Goal: Information Seeking & Learning: Learn about a topic

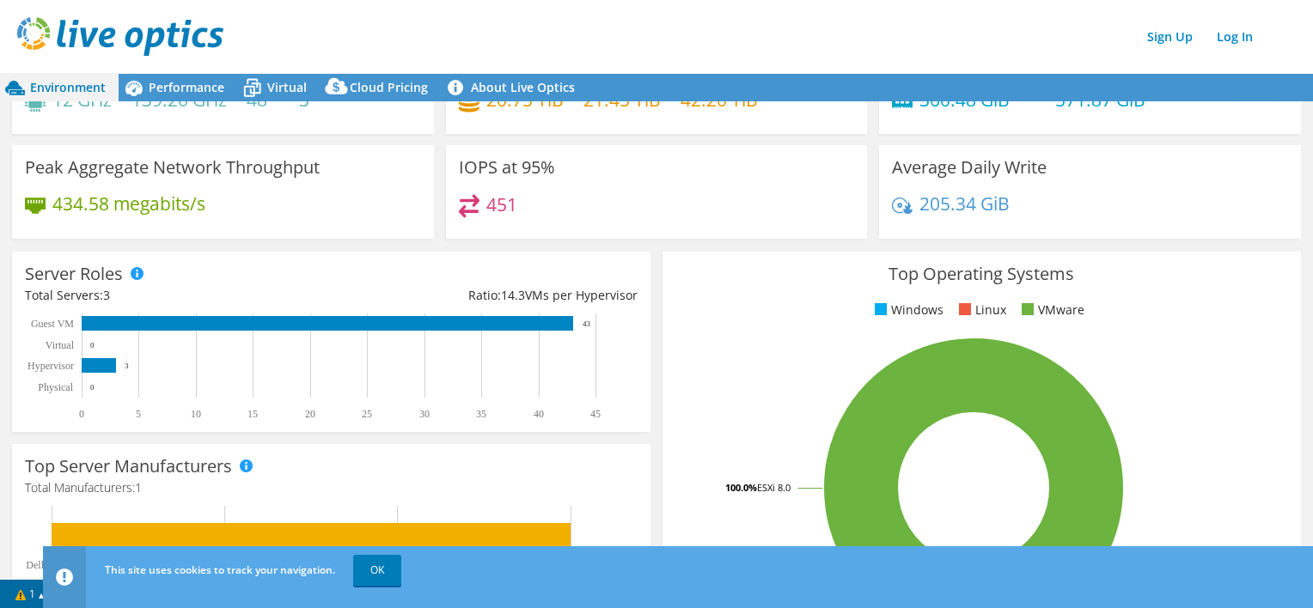
scroll to position [172, 0]
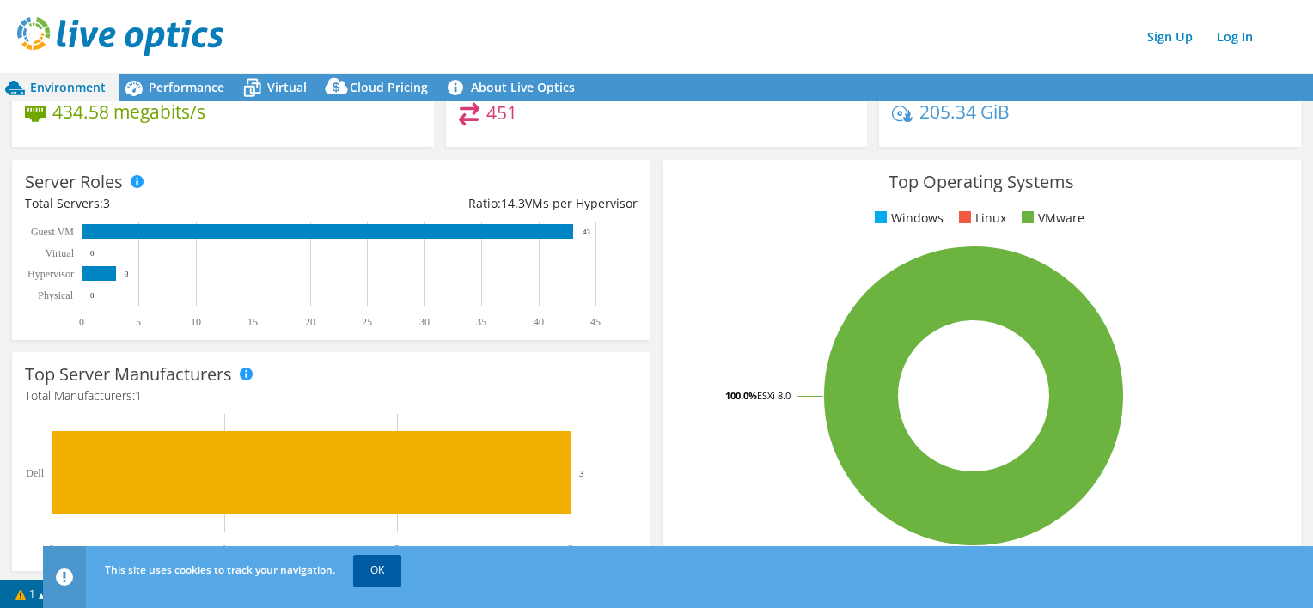
click at [387, 569] on link "OK" at bounding box center [377, 570] width 48 height 31
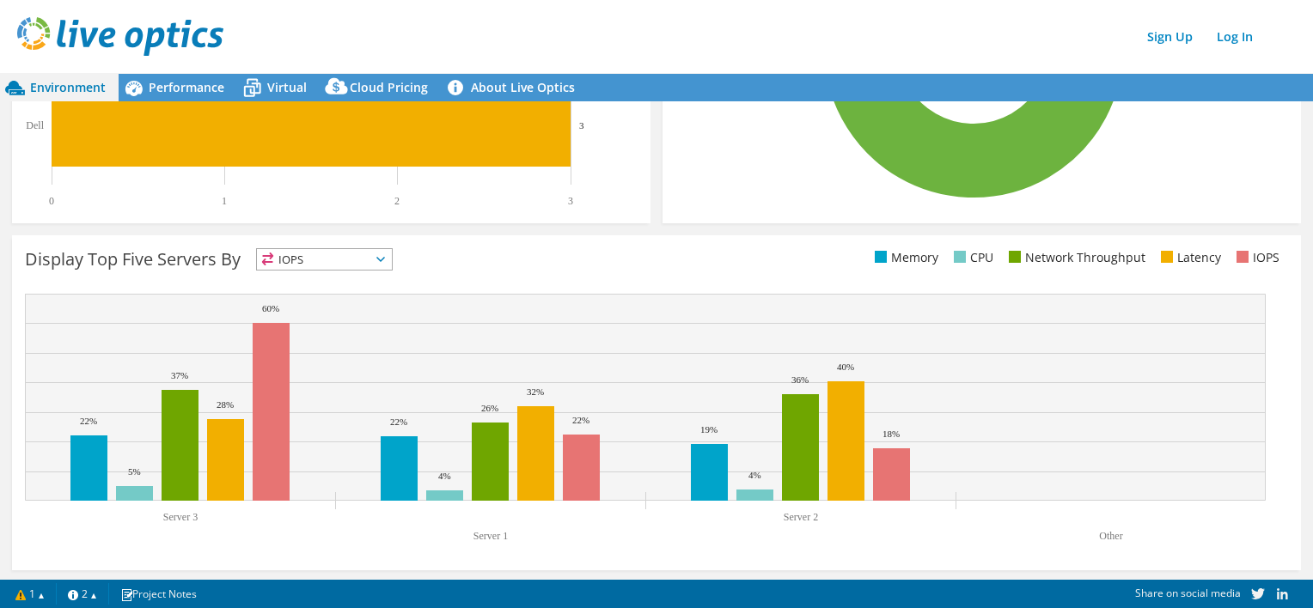
scroll to position [523, 0]
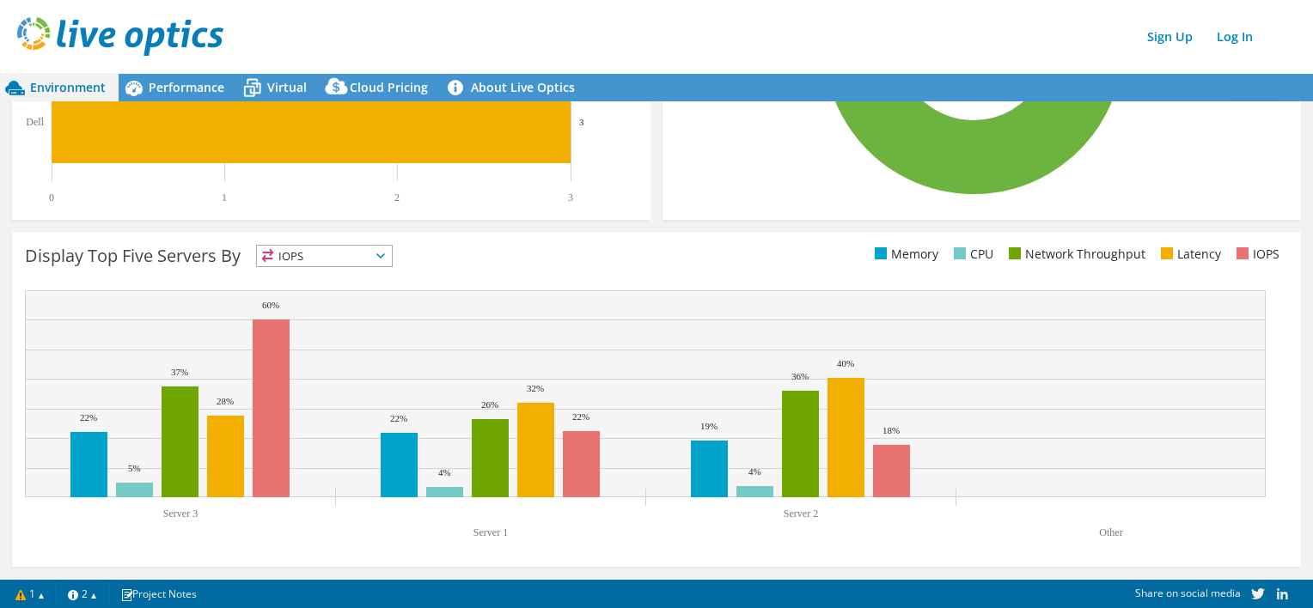
click at [349, 258] on span "IOPS" at bounding box center [324, 256] width 135 height 21
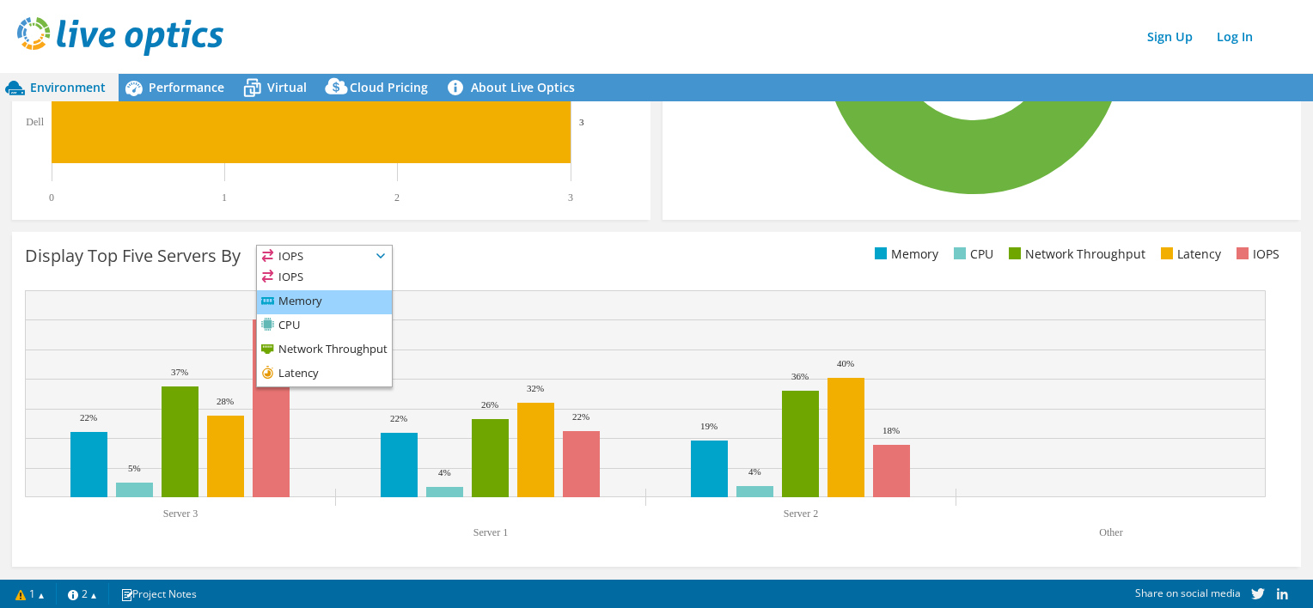
click at [318, 296] on li "Memory" at bounding box center [324, 302] width 135 height 24
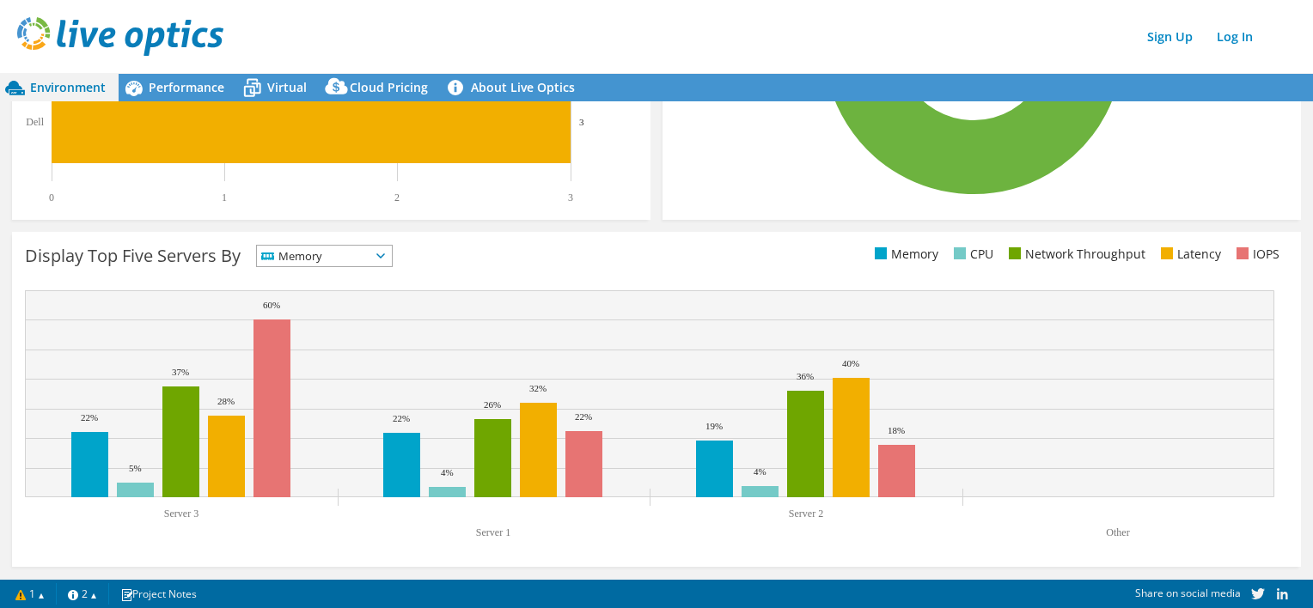
click at [363, 261] on span "Memory" at bounding box center [313, 256] width 113 height 21
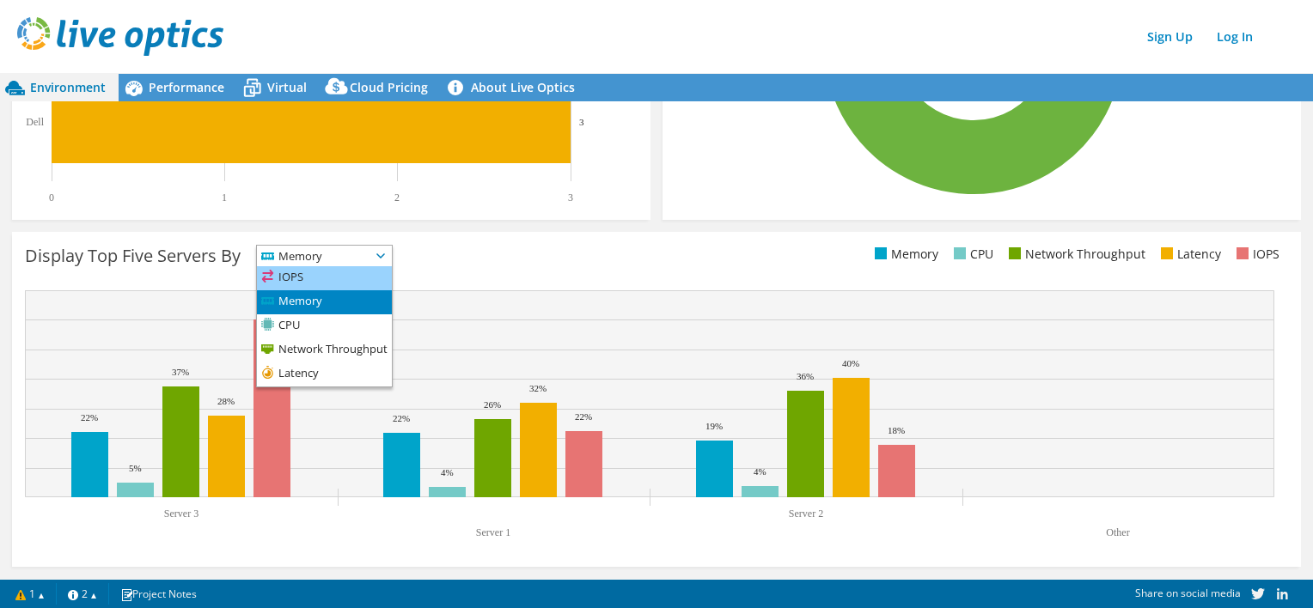
click at [341, 282] on li "IOPS" at bounding box center [324, 278] width 135 height 24
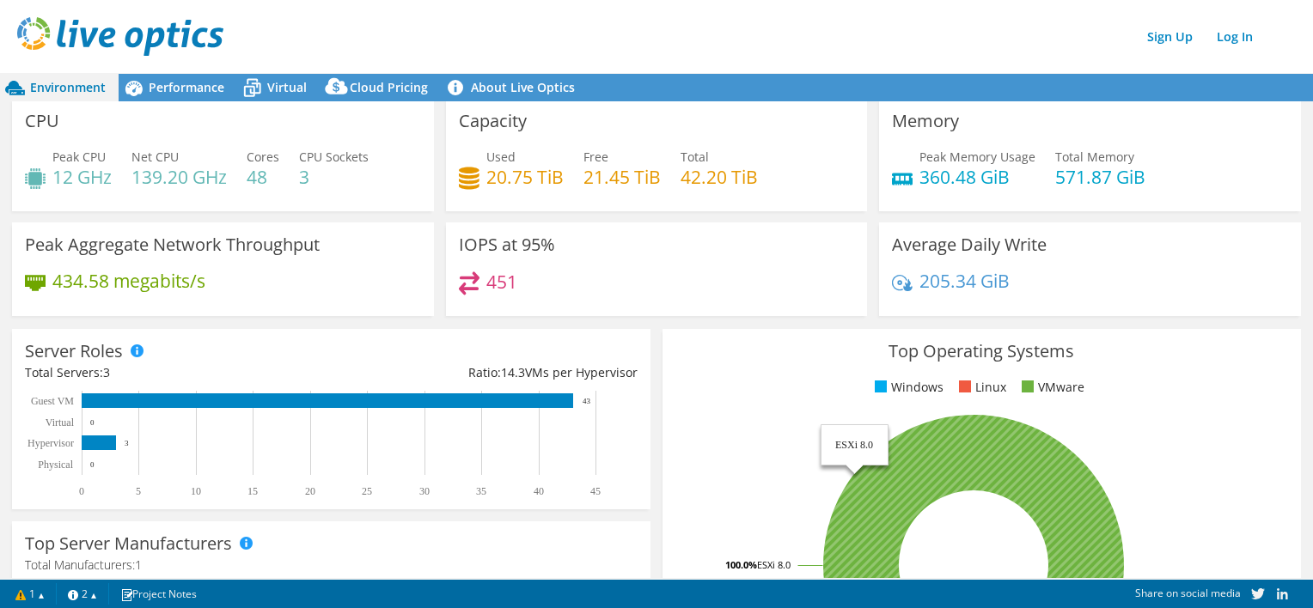
scroll to position [0, 0]
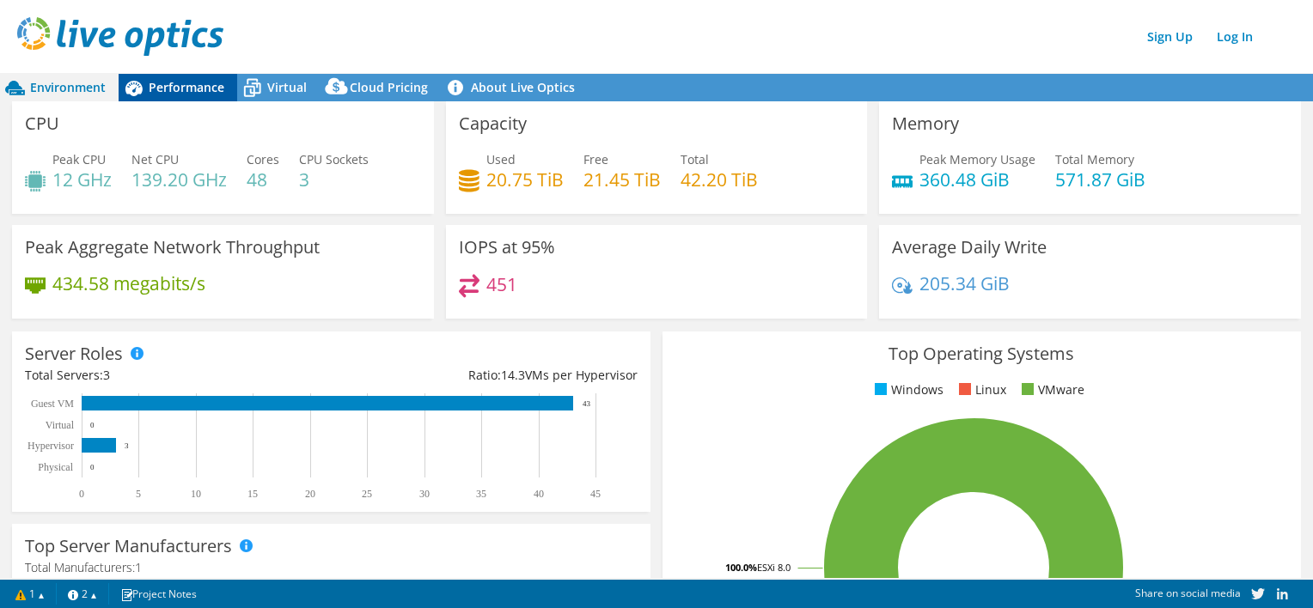
click at [189, 95] on span "Performance" at bounding box center [187, 87] width 76 height 16
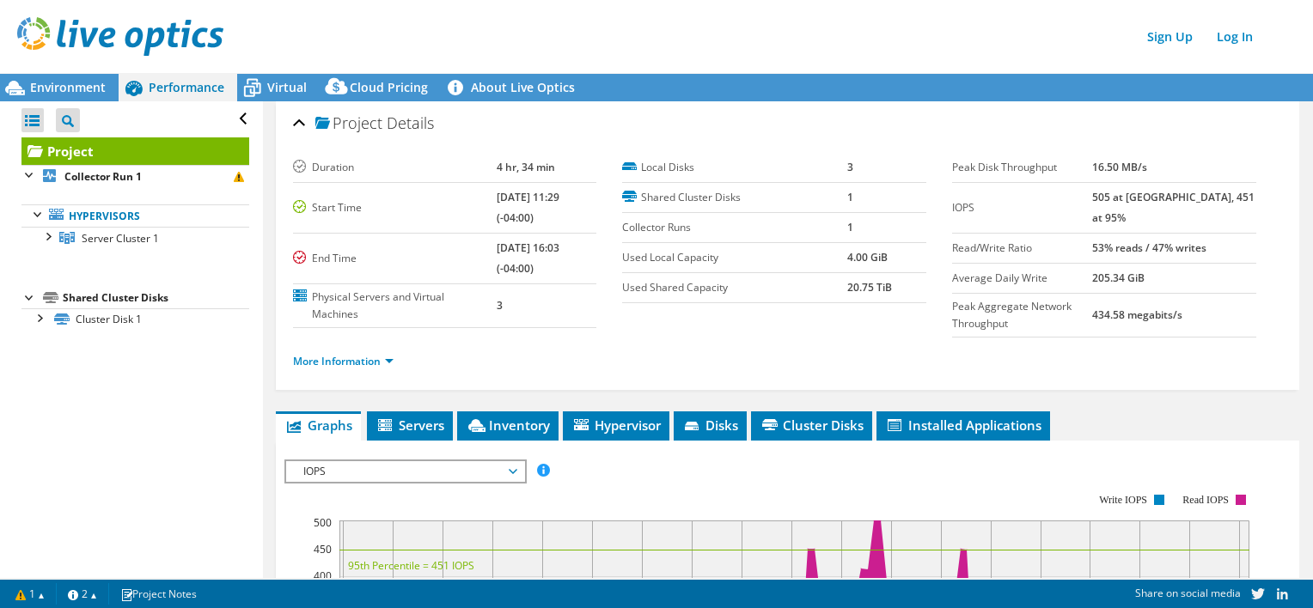
click at [299, 126] on div "Project Details" at bounding box center [787, 124] width 989 height 37
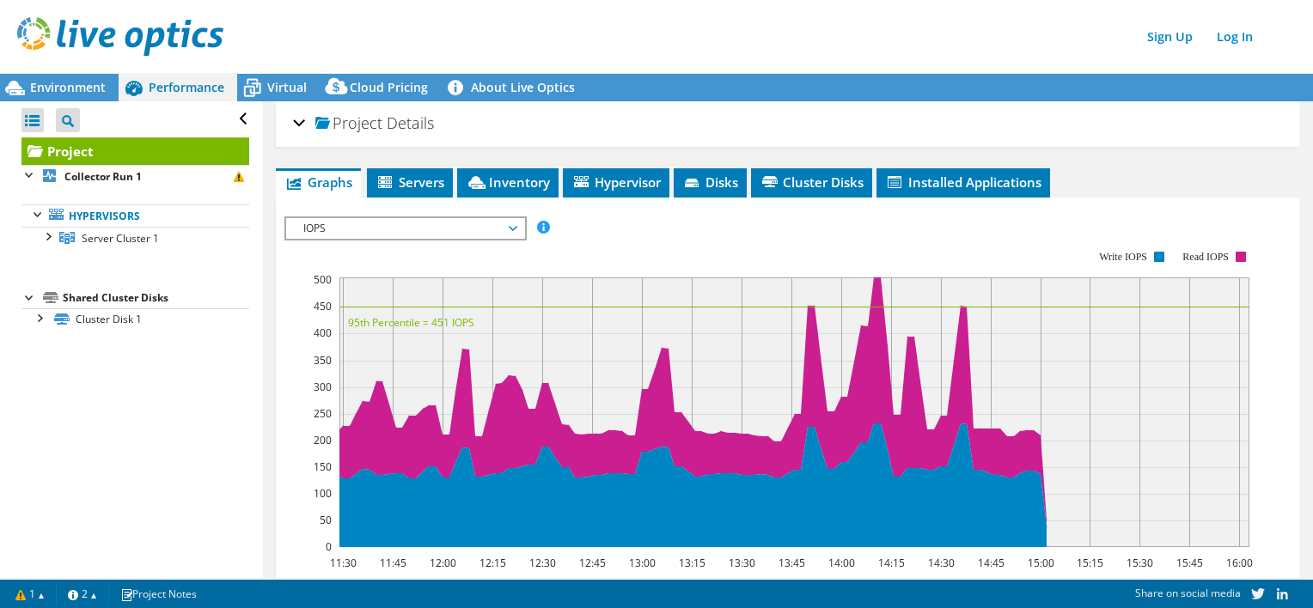
click at [299, 125] on div "Project Details" at bounding box center [787, 124] width 989 height 37
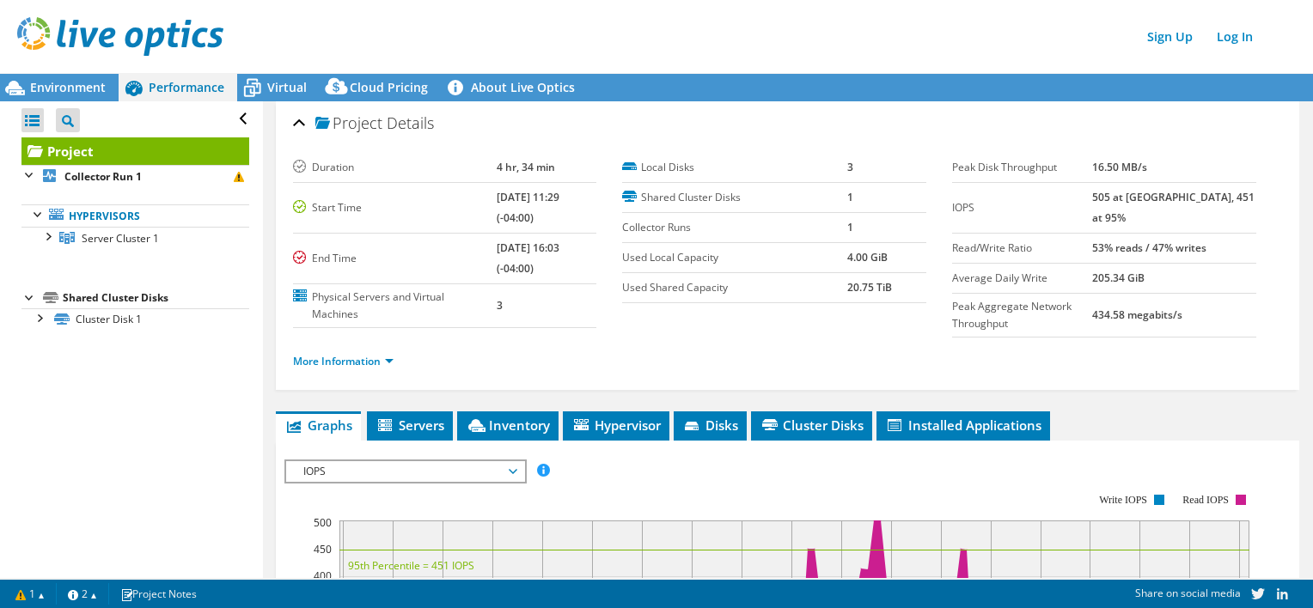
click at [235, 120] on div "Open All Close All Project Tree Filter" at bounding box center [135, 119] width 228 height 36
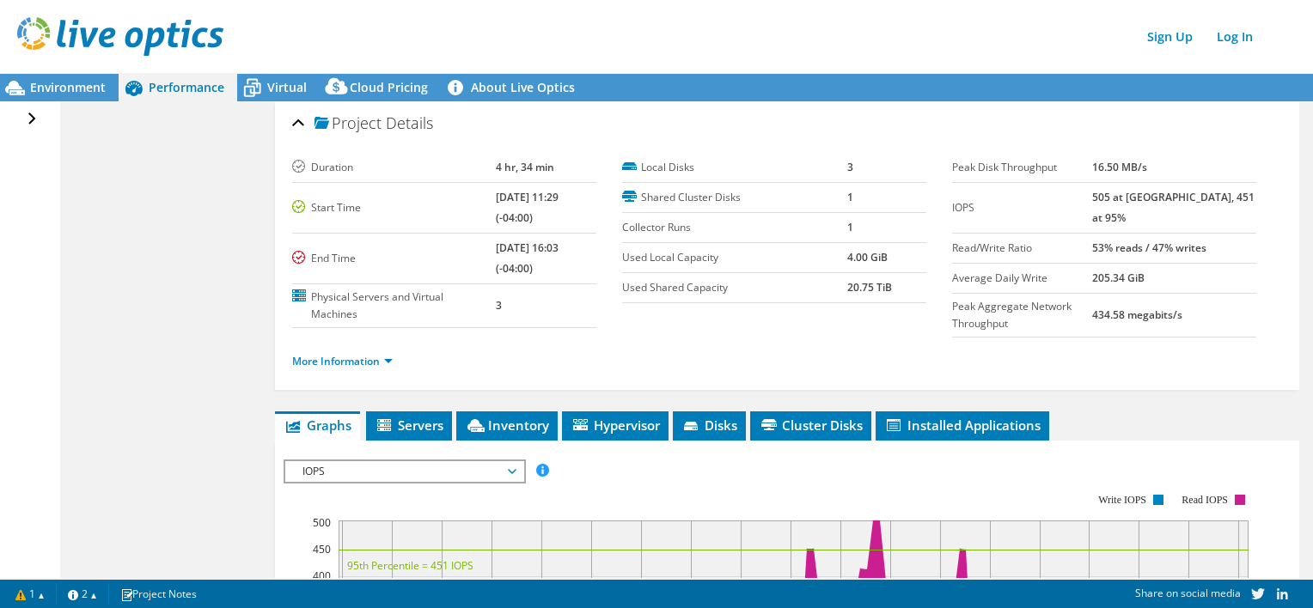
click at [24, 115] on div "Open All Close All Project Tree Filter" at bounding box center [33, 119] width 25 height 36
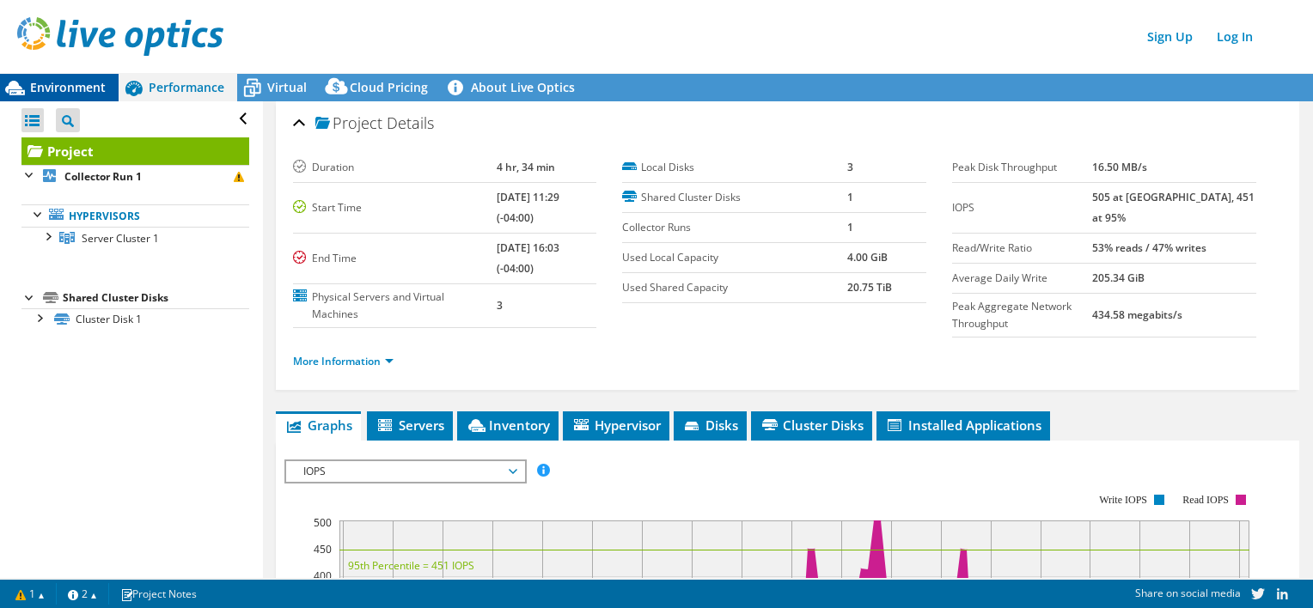
click at [61, 79] on span "Environment" at bounding box center [68, 87] width 76 height 16
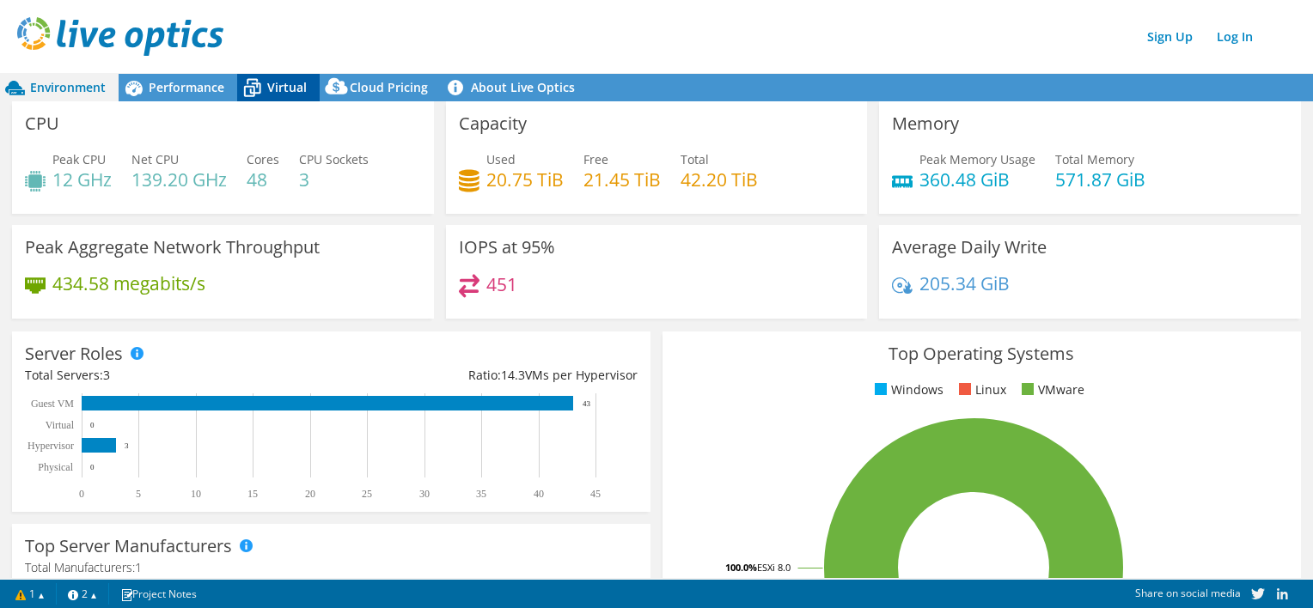
click at [293, 79] on span "Virtual" at bounding box center [287, 87] width 40 height 16
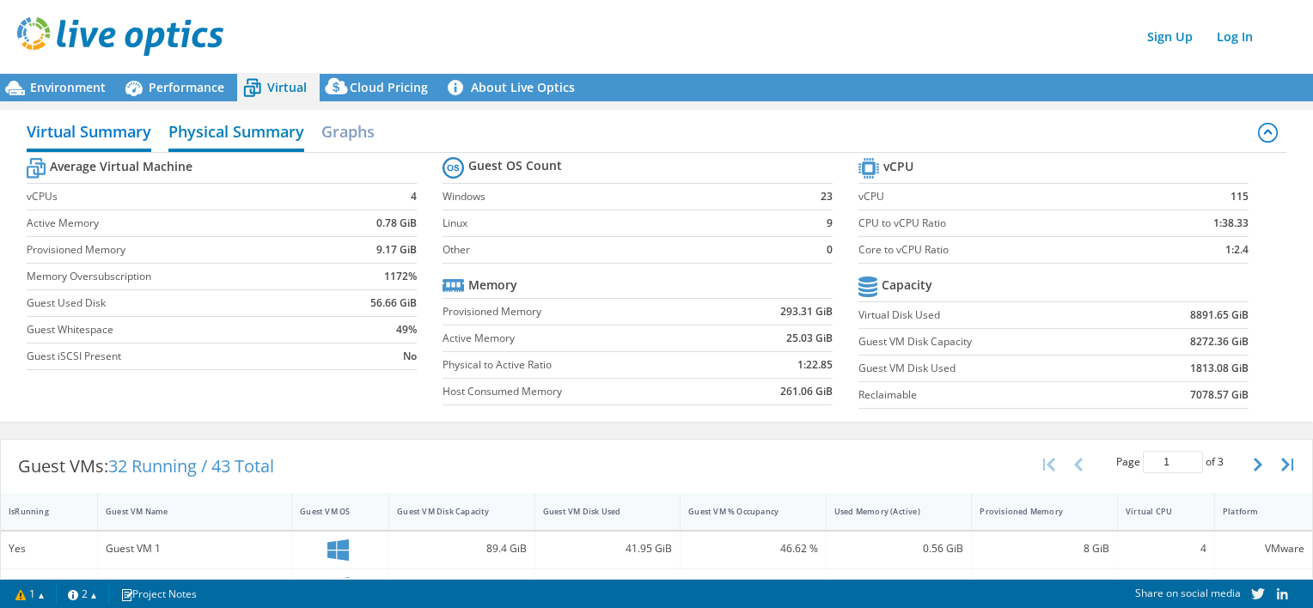
click at [237, 129] on h2 "Physical Summary" at bounding box center [236, 133] width 136 height 38
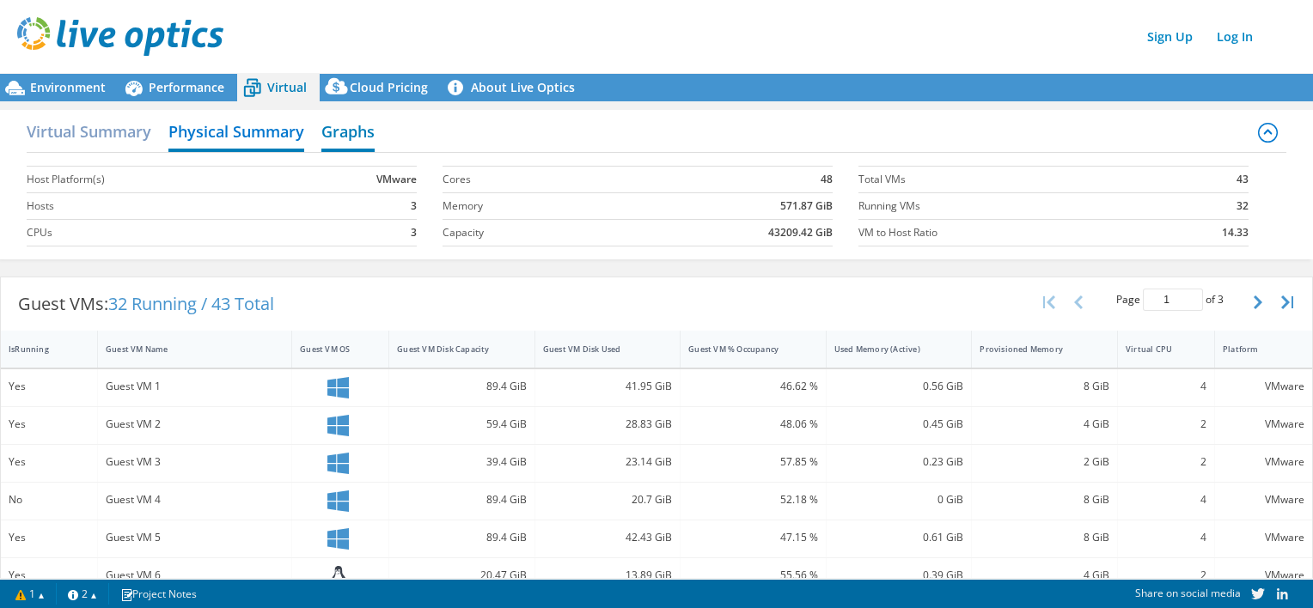
click at [330, 134] on h2 "Graphs" at bounding box center [347, 133] width 53 height 38
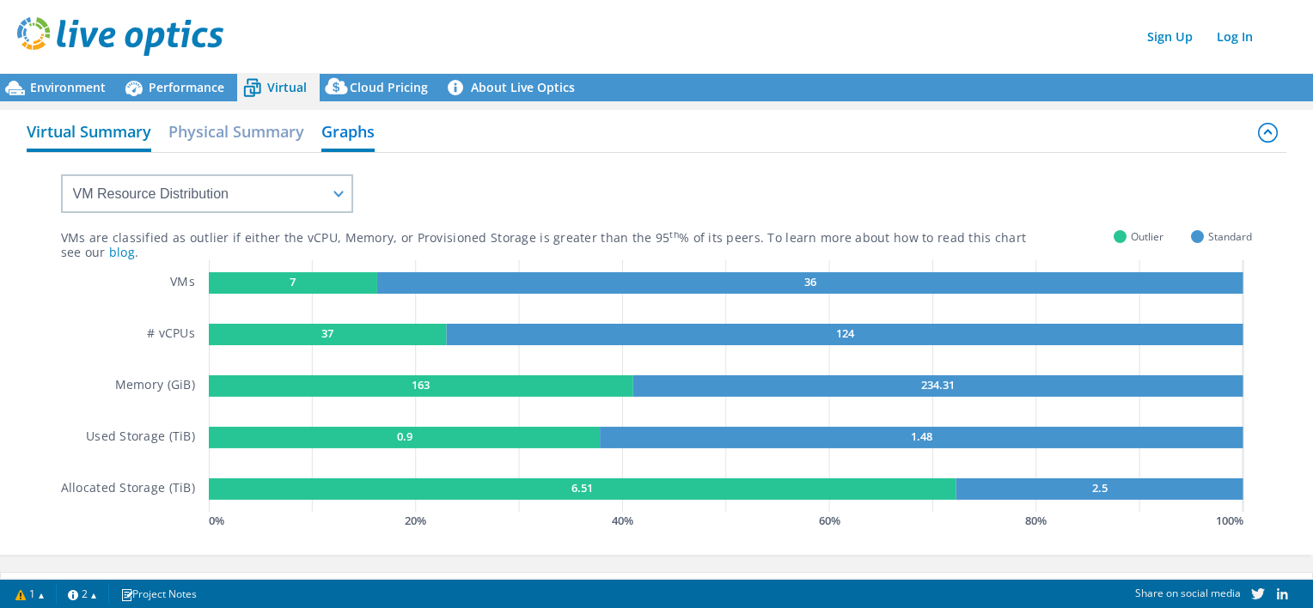
click at [100, 127] on h2 "Virtual Summary" at bounding box center [89, 133] width 125 height 38
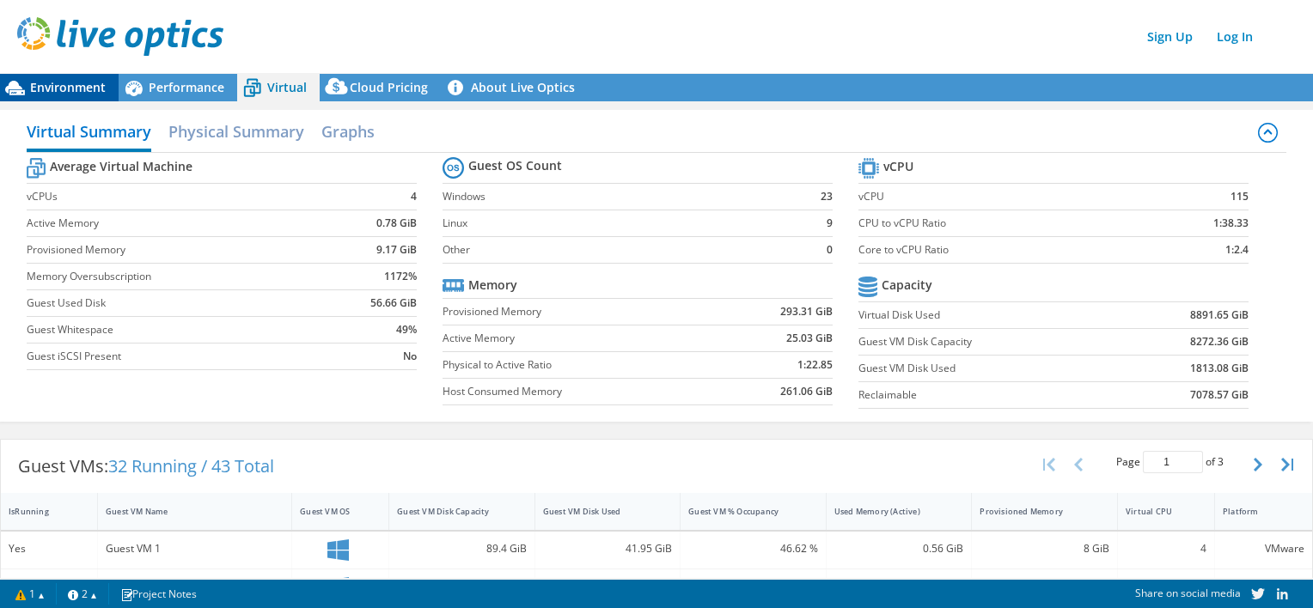
click at [84, 87] on span "Environment" at bounding box center [68, 87] width 76 height 16
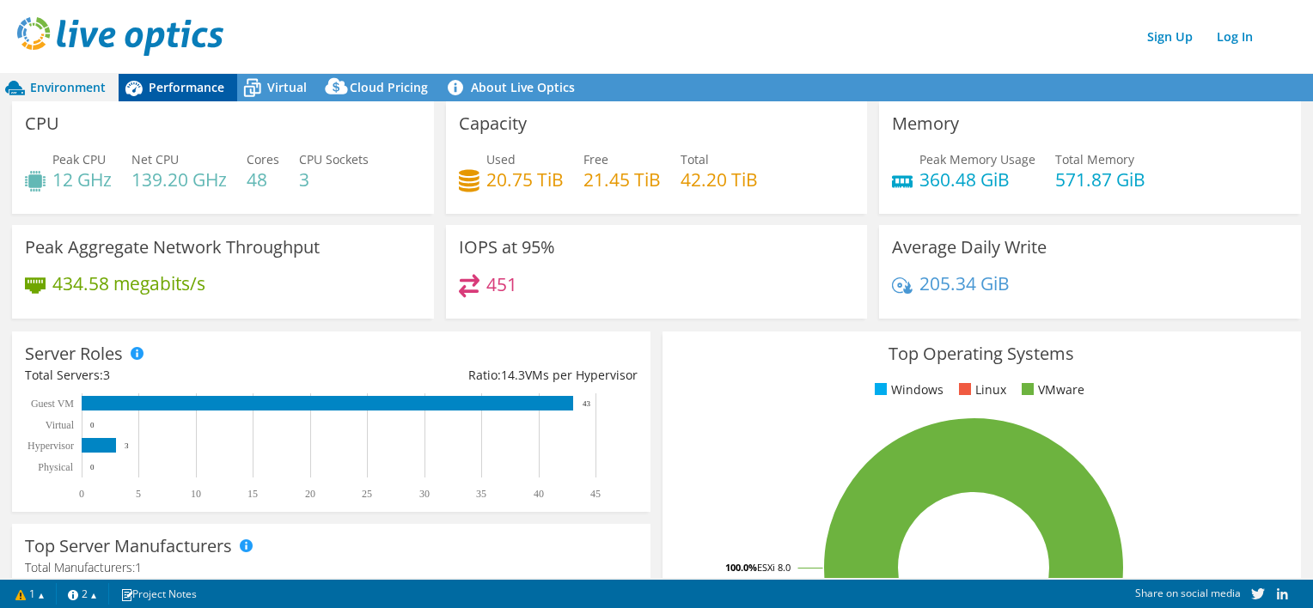
click at [200, 86] on span "Performance" at bounding box center [187, 87] width 76 height 16
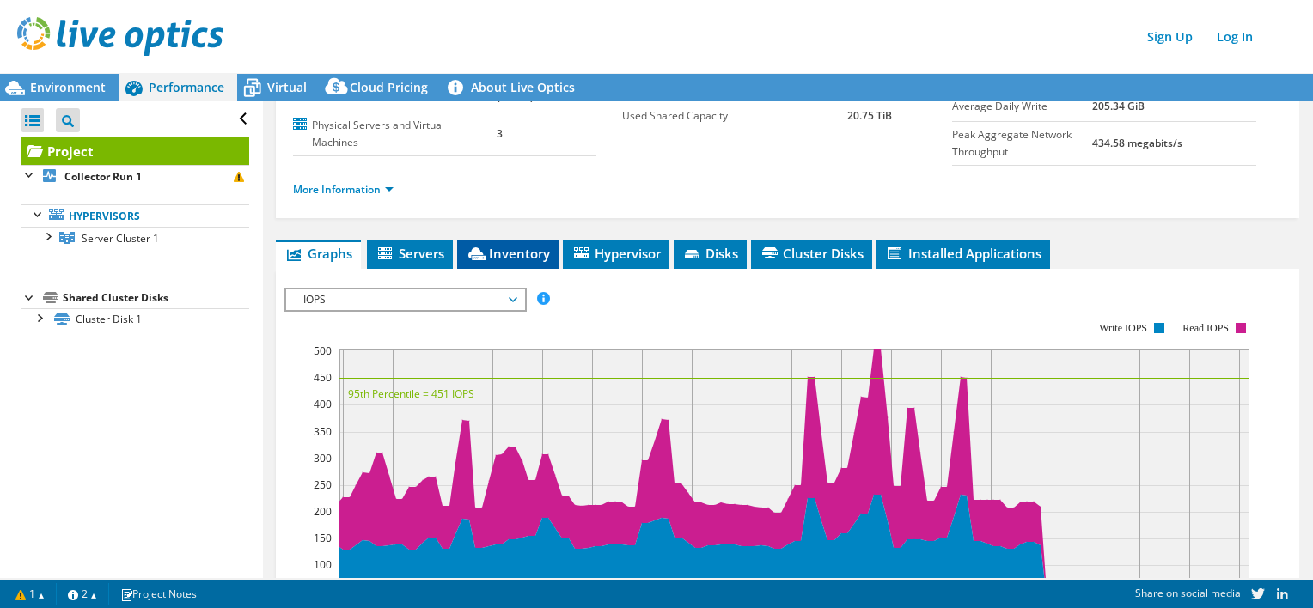
click at [556, 253] on li "Inventory" at bounding box center [507, 254] width 101 height 29
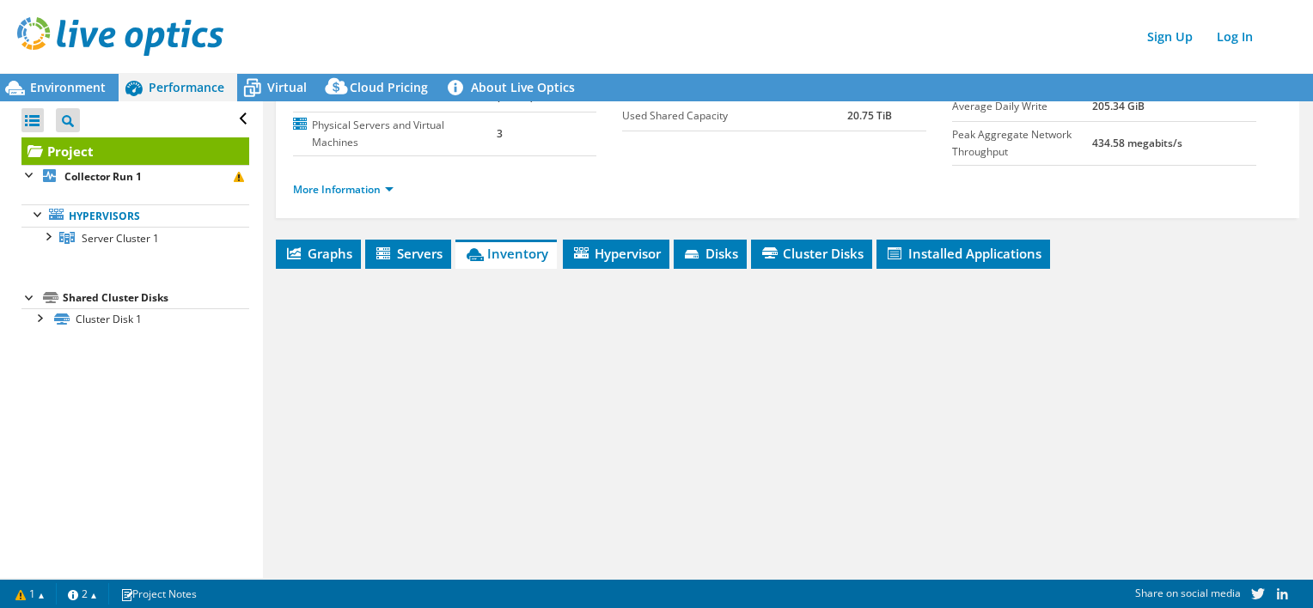
scroll to position [290, 0]
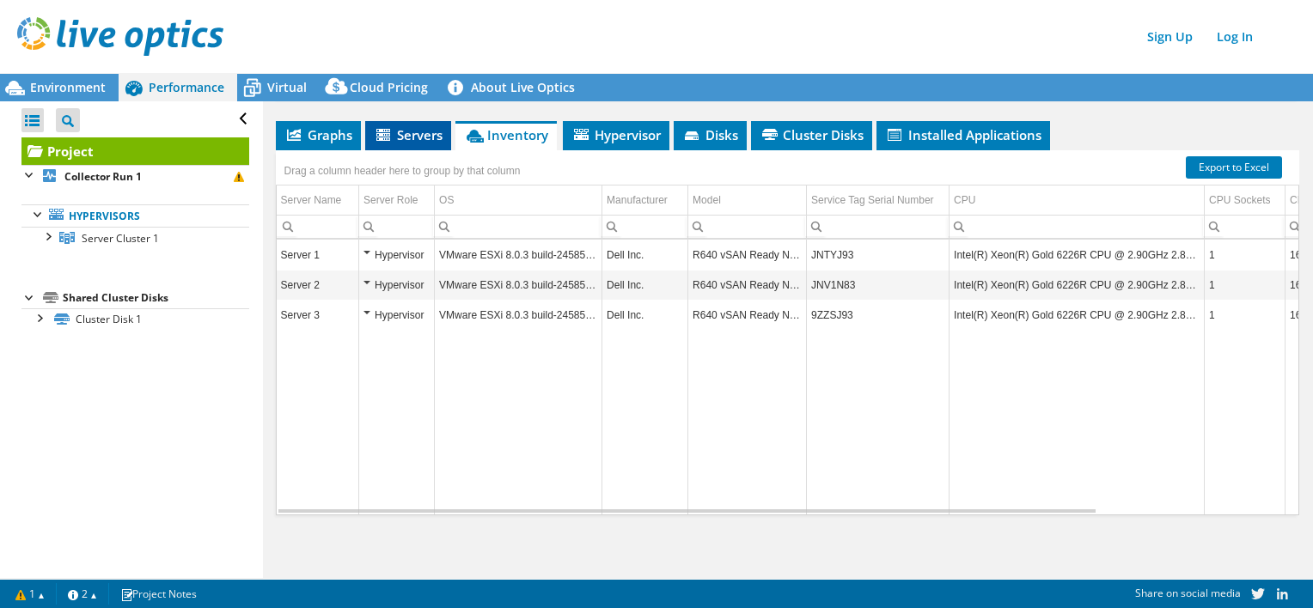
click at [394, 137] on span "Servers" at bounding box center [408, 134] width 69 height 17
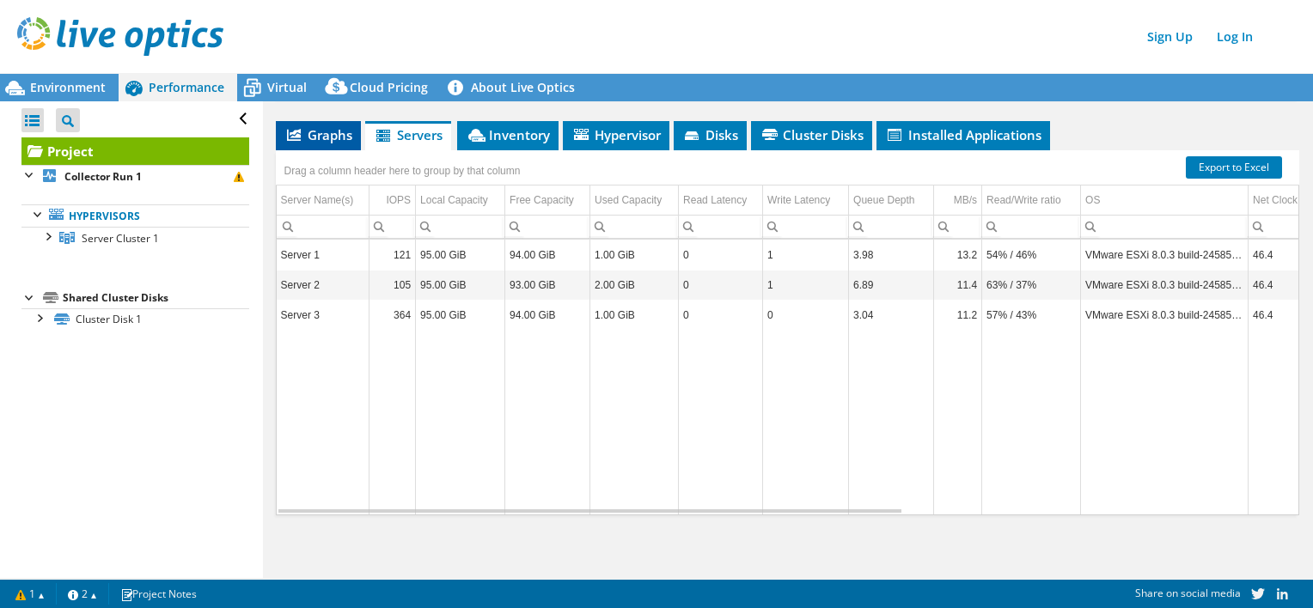
click at [325, 130] on span "Graphs" at bounding box center [318, 134] width 68 height 17
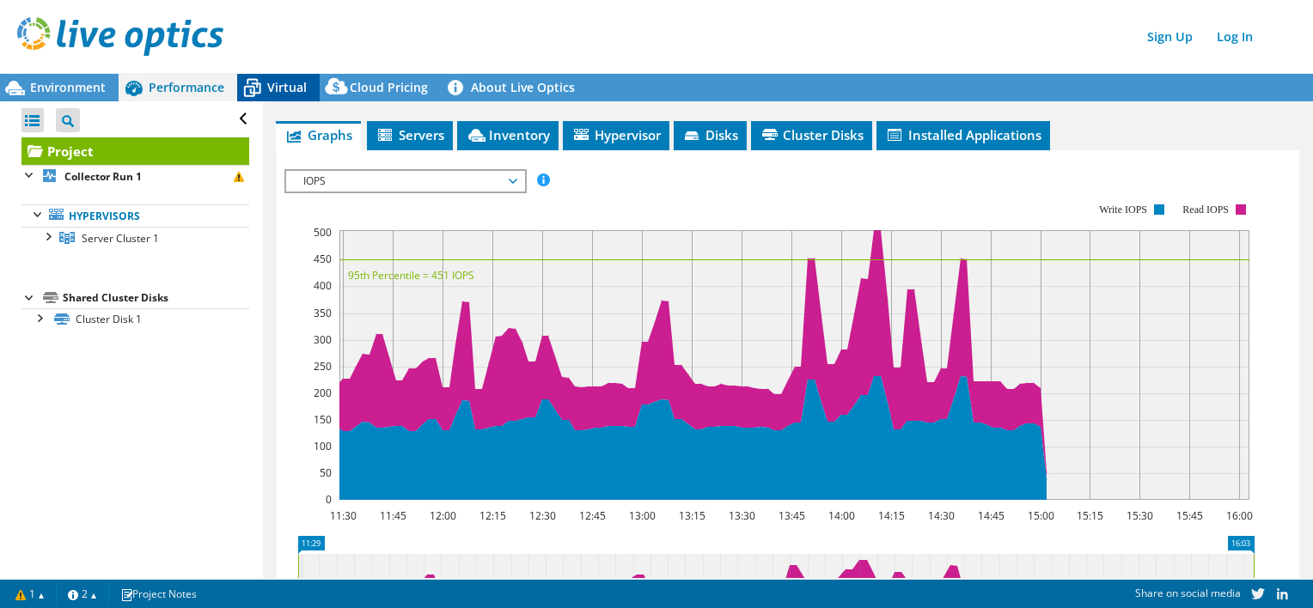
click at [288, 89] on span "Virtual" at bounding box center [287, 87] width 40 height 16
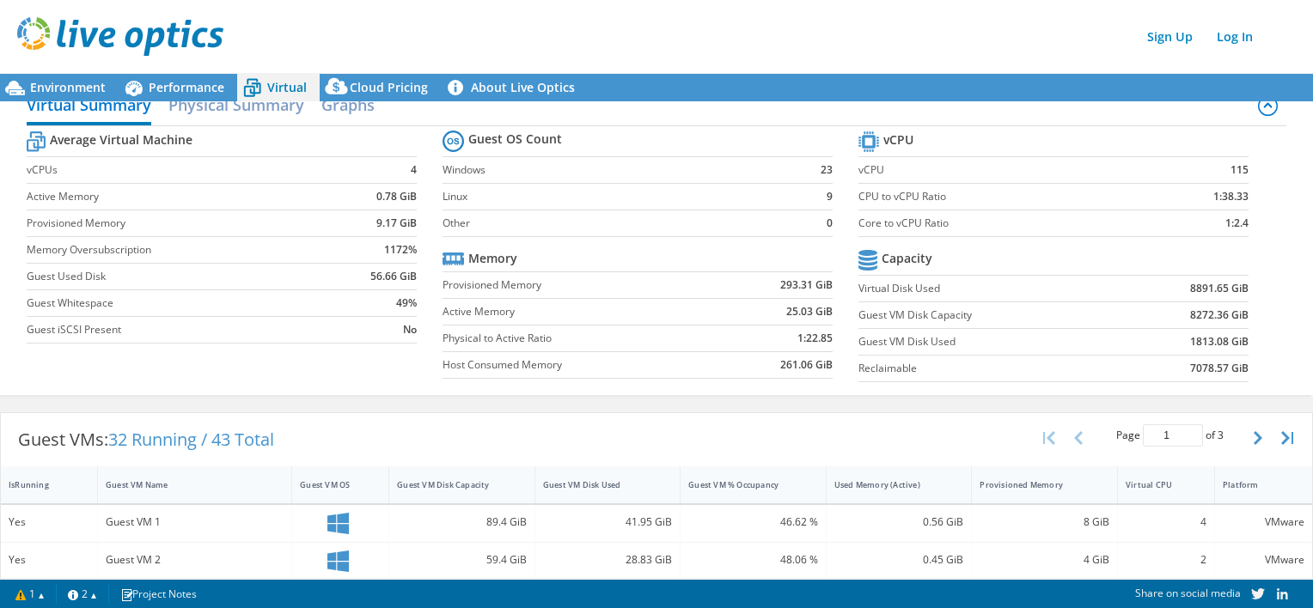
scroll to position [0, 0]
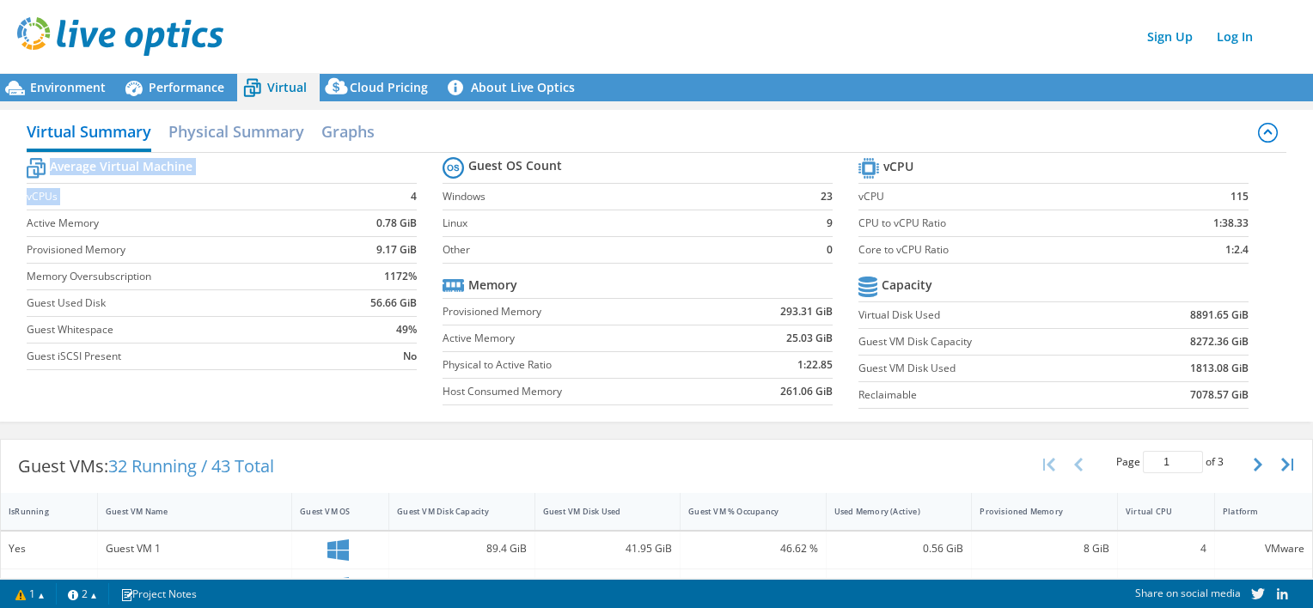
drag, startPoint x: 395, startPoint y: 194, endPoint x: 414, endPoint y: 196, distance: 19.0
click at [414, 196] on section "Average Virtual Machine vCPUs 4 Active Memory 0.78 GiB Provisioned Memory 9.17 …" at bounding box center [235, 266] width 416 height 225
drag, startPoint x: 414, startPoint y: 196, endPoint x: 398, endPoint y: 194, distance: 16.4
click at [398, 194] on td "4" at bounding box center [374, 197] width 85 height 27
drag, startPoint x: 399, startPoint y: 194, endPoint x: 409, endPoint y: 194, distance: 10.3
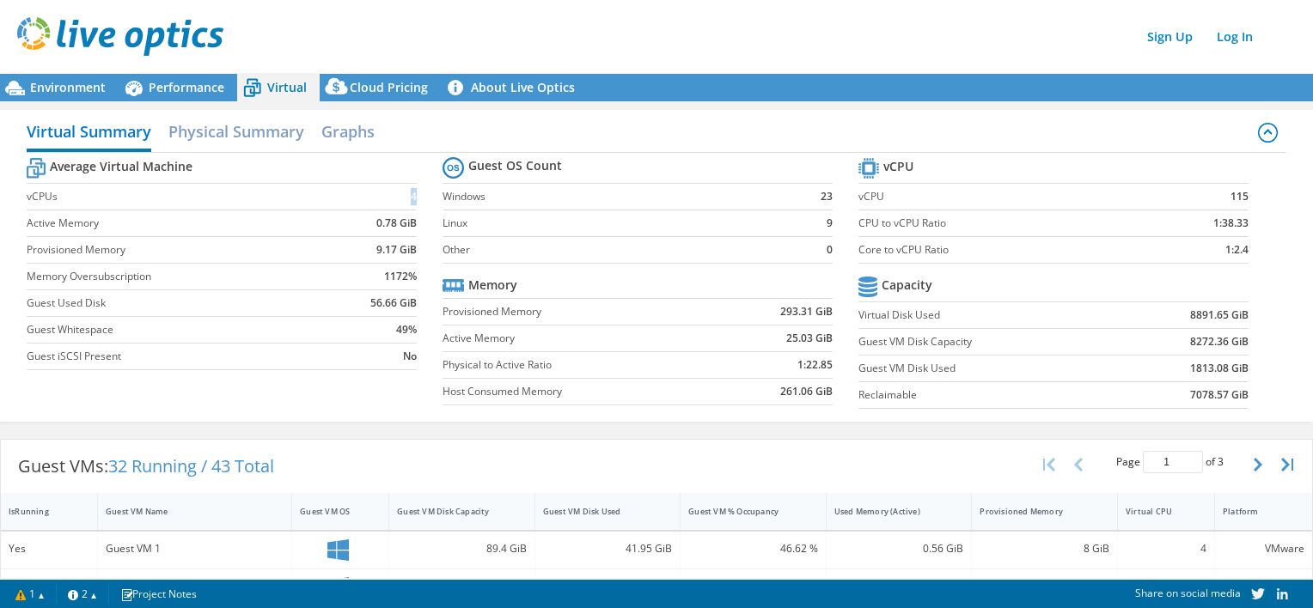
click at [409, 194] on td "4" at bounding box center [374, 197] width 85 height 27
drag, startPoint x: 409, startPoint y: 194, endPoint x: 394, endPoint y: 192, distance: 14.7
click at [392, 192] on td "4" at bounding box center [374, 197] width 85 height 27
click at [120, 244] on label "Provisioned Memory" at bounding box center [179, 249] width 305 height 17
drag, startPoint x: 132, startPoint y: 247, endPoint x: 28, endPoint y: 247, distance: 104.0
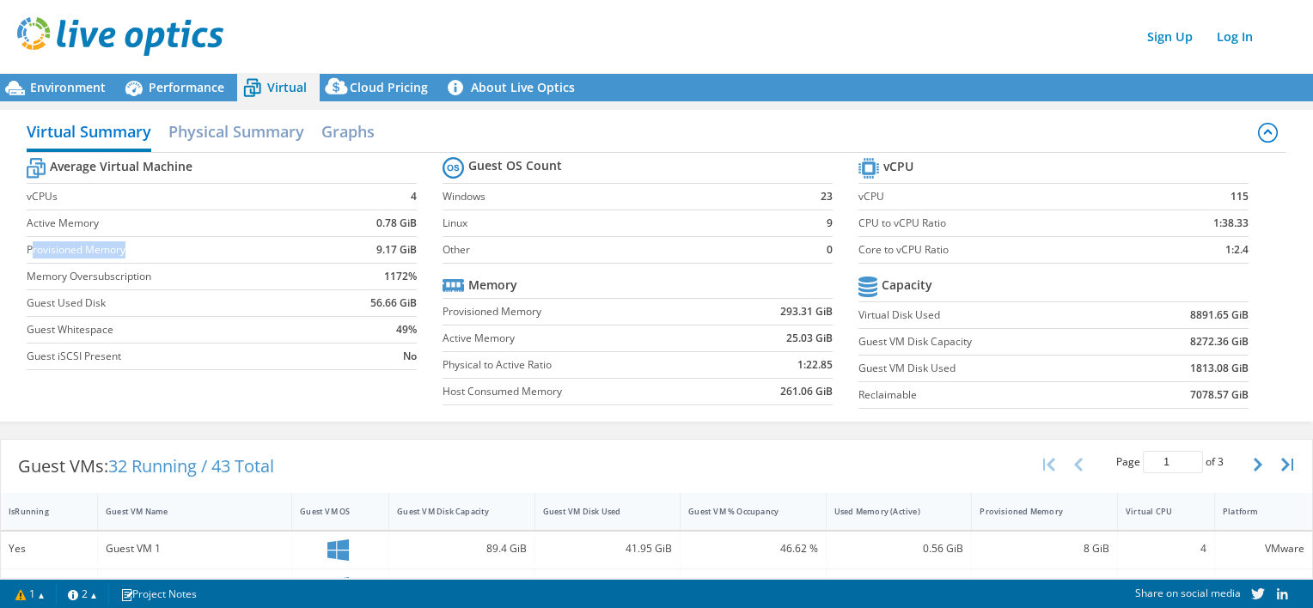
click at [28, 247] on label "Provisioned Memory" at bounding box center [179, 249] width 305 height 17
drag, startPoint x: 28, startPoint y: 247, endPoint x: 104, endPoint y: 247, distance: 75.6
click at [103, 247] on label "Provisioned Memory" at bounding box center [179, 249] width 305 height 17
click at [175, 291] on td "Guest Used Disk" at bounding box center [179, 303] width 305 height 27
click at [956, 320] on label "Virtual Disk Used" at bounding box center [990, 315] width 264 height 17
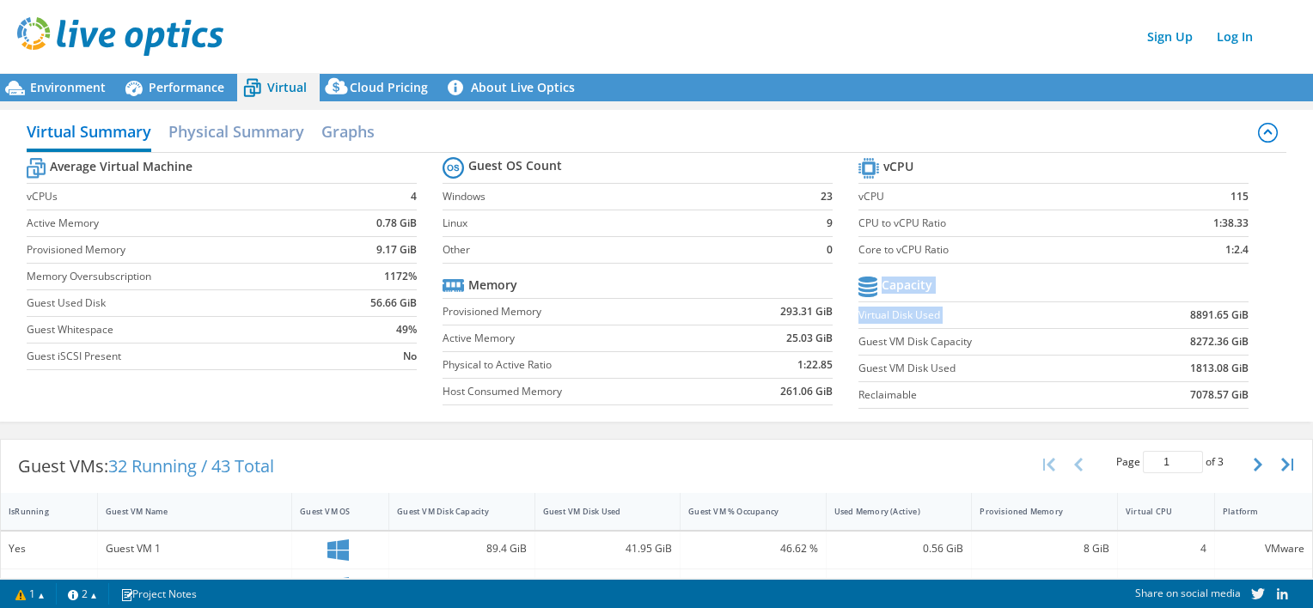
drag, startPoint x: 1172, startPoint y: 317, endPoint x: 1241, endPoint y: 320, distance: 68.8
click at [1241, 320] on section "vCPU vCPU 115 CPU to vCPU Ratio 1:38.33 Core to vCPU Ratio 1:2.4 Capacity Virtu…" at bounding box center [1066, 286] width 416 height 264
drag, startPoint x: 1241, startPoint y: 320, endPoint x: 1184, endPoint y: 318, distance: 56.7
click at [1190, 318] on b "8891.65 GiB" at bounding box center [1219, 315] width 58 height 17
click at [1169, 316] on td "8891.65 GiB" at bounding box center [1185, 315] width 126 height 27
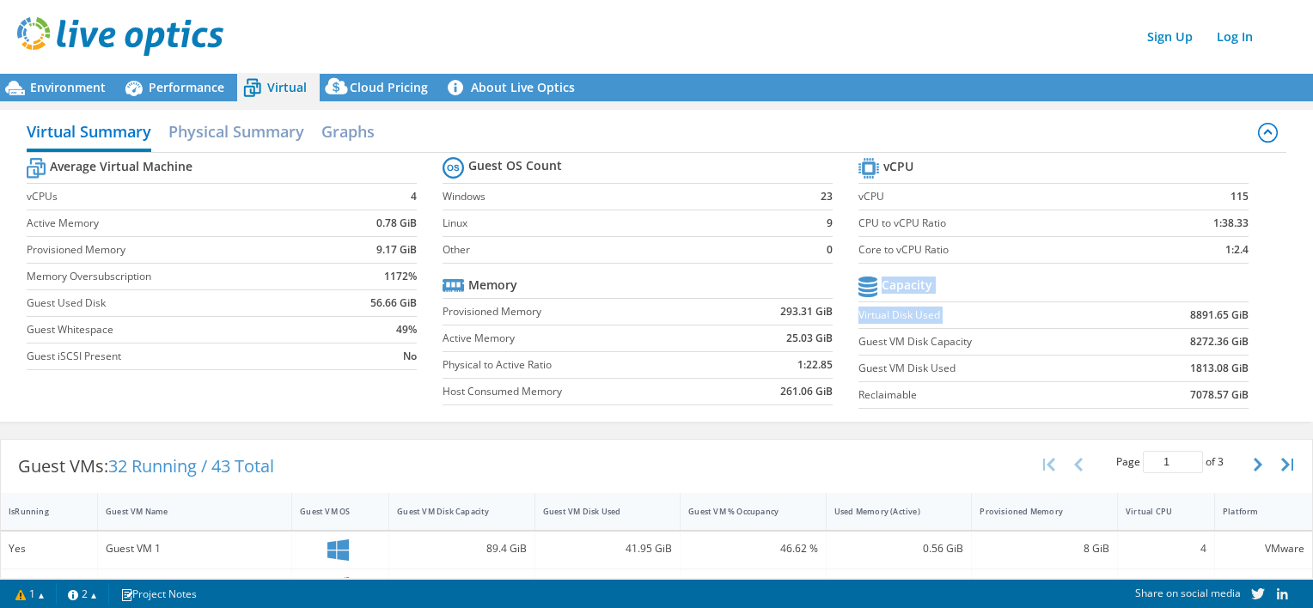
drag, startPoint x: 1176, startPoint y: 314, endPoint x: 1241, endPoint y: 315, distance: 65.3
click at [1241, 315] on section "vCPU vCPU 115 CPU to vCPU Ratio 1:38.33 Core to vCPU Ratio 1:2.4 Capacity Virtu…" at bounding box center [1066, 286] width 416 height 264
drag, startPoint x: 1241, startPoint y: 315, endPoint x: 1172, endPoint y: 326, distance: 69.5
click at [1172, 326] on td "8891.65 GiB" at bounding box center [1185, 315] width 126 height 27
click at [647, 348] on td "Active Memory" at bounding box center [581, 339] width 277 height 27
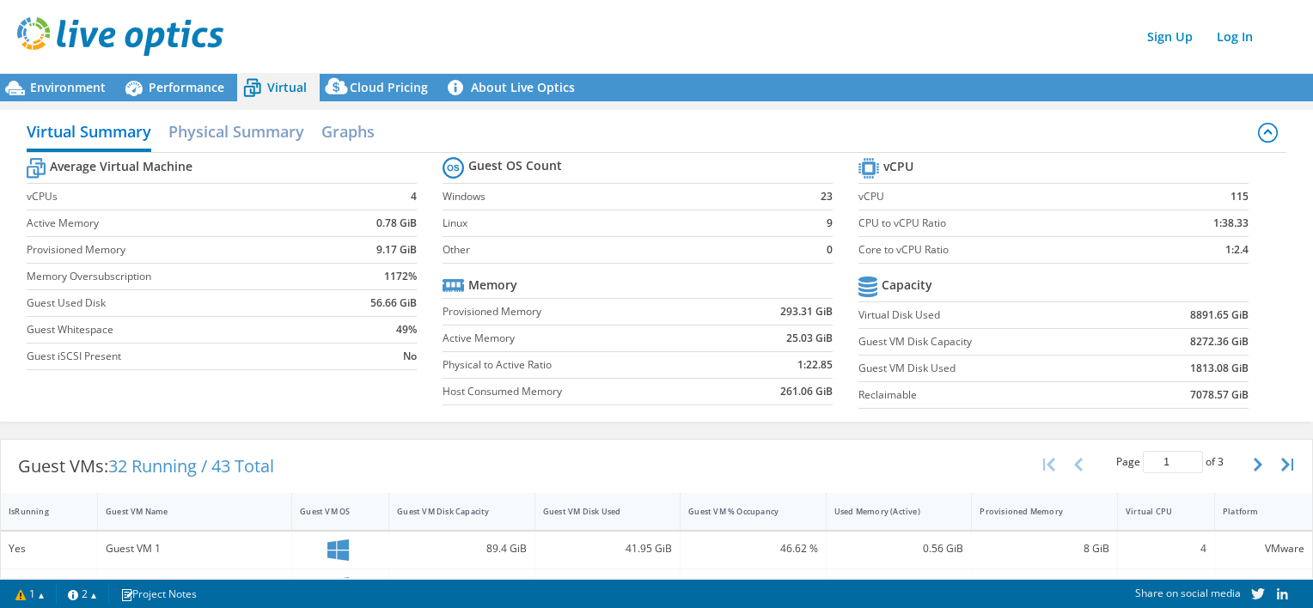
click at [1122, 322] on td "8891.65 GiB" at bounding box center [1185, 315] width 126 height 27
click at [1135, 312] on td "8891.65 GiB" at bounding box center [1185, 315] width 126 height 27
drag, startPoint x: 980, startPoint y: 343, endPoint x: 1038, endPoint y: 345, distance: 57.6
click at [1038, 345] on label "Guest VM Disk Capacity" at bounding box center [990, 341] width 264 height 17
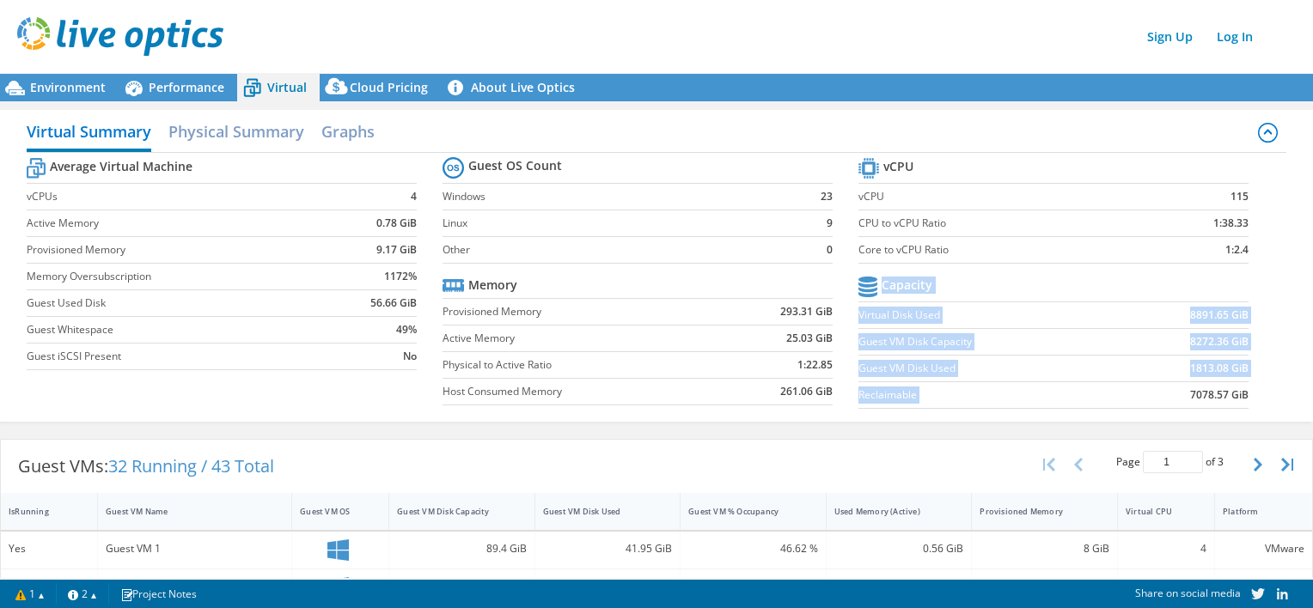
drag, startPoint x: 1166, startPoint y: 394, endPoint x: 1251, endPoint y: 395, distance: 85.1
click at [1251, 395] on section "vCPU vCPU 115 CPU to vCPU Ratio 1:38.33 Core to vCPU Ratio 1:2.4 Capacity Virtu…" at bounding box center [1066, 286] width 416 height 264
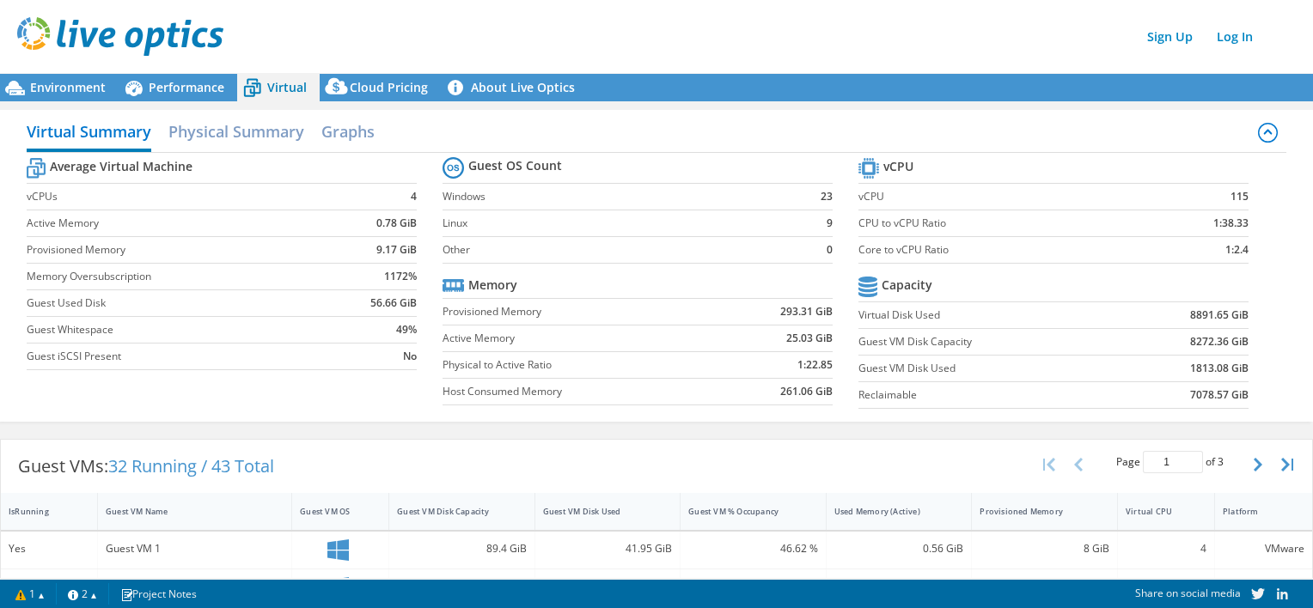
click at [1031, 272] on tr "Capacity" at bounding box center [1053, 287] width 390 height 30
click at [213, 128] on h2 "Physical Summary" at bounding box center [236, 133] width 136 height 38
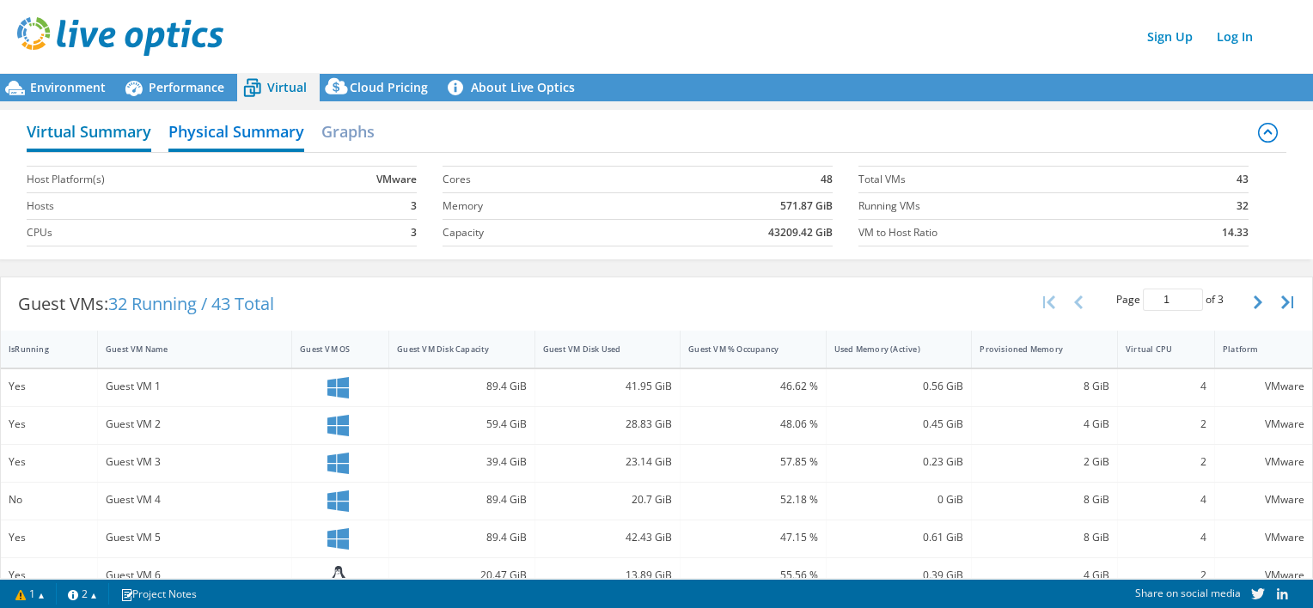
click at [130, 132] on h2 "Virtual Summary" at bounding box center [89, 133] width 125 height 38
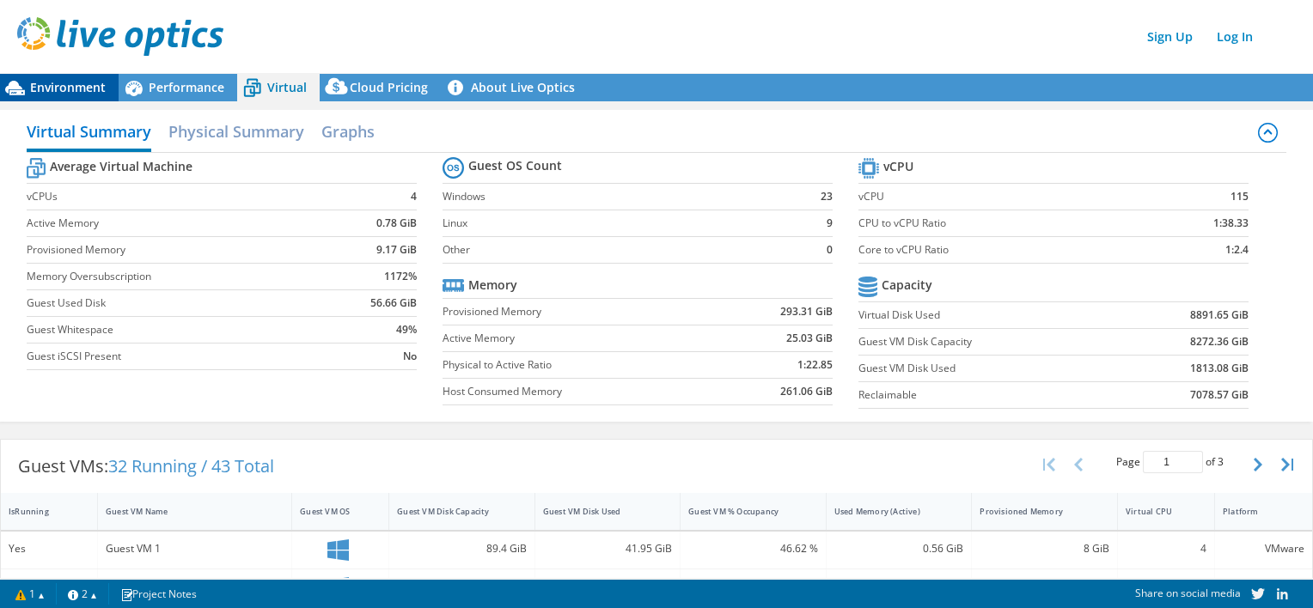
click at [48, 88] on span "Environment" at bounding box center [68, 87] width 76 height 16
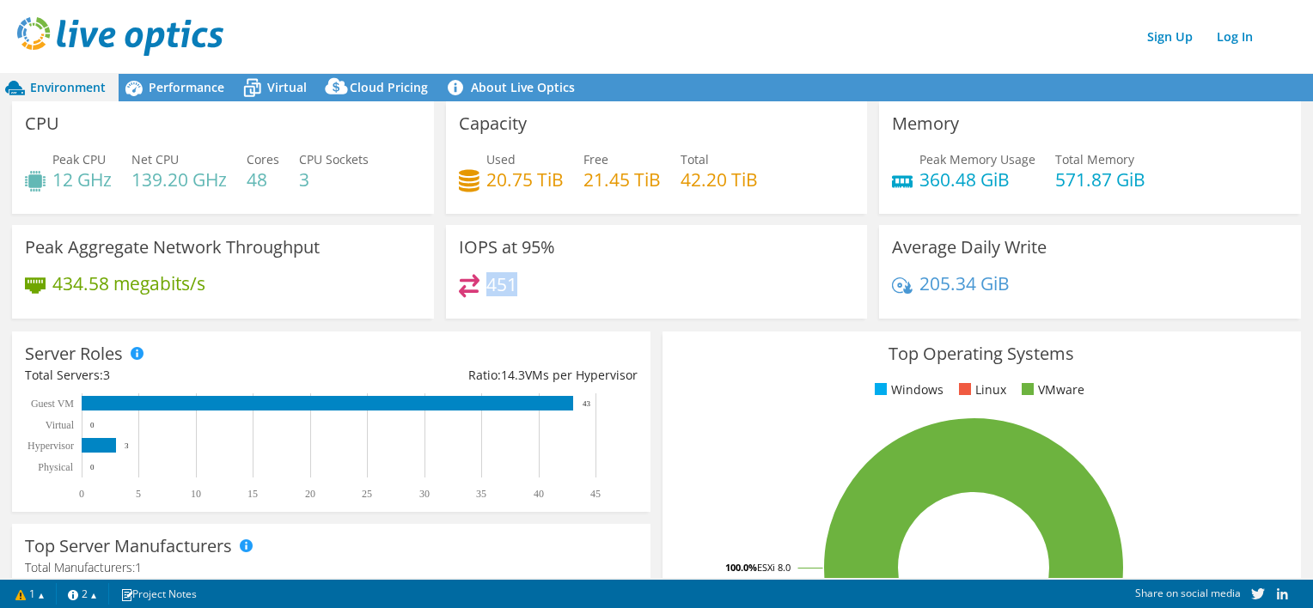
drag, startPoint x: 501, startPoint y: 288, endPoint x: 486, endPoint y: 282, distance: 15.8
click at [486, 282] on div "451" at bounding box center [657, 292] width 396 height 37
click at [567, 271] on div "IOPS at 95% 451" at bounding box center [657, 272] width 422 height 94
